Goal: Transaction & Acquisition: Purchase product/service

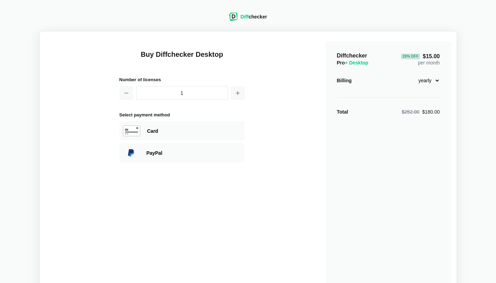
click at [431, 80] on select "monthly yearly" at bounding box center [425, 80] width 30 height 12
select select "desktop-monthly-21"
click at [410, 74] on select "monthly yearly" at bounding box center [425, 80] width 30 height 12
